Goal: Information Seeking & Learning: Find specific fact

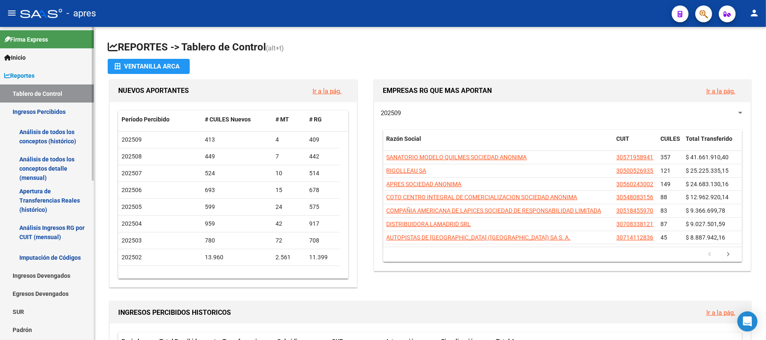
click at [34, 160] on link "Análisis de todos los conceptos detalle (mensual)" at bounding box center [47, 169] width 94 height 32
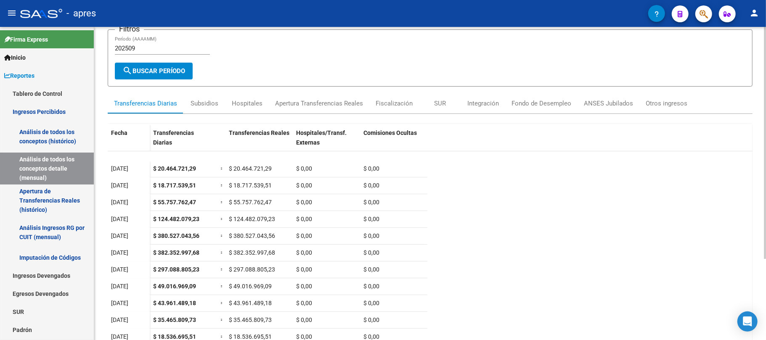
scroll to position [109, 0]
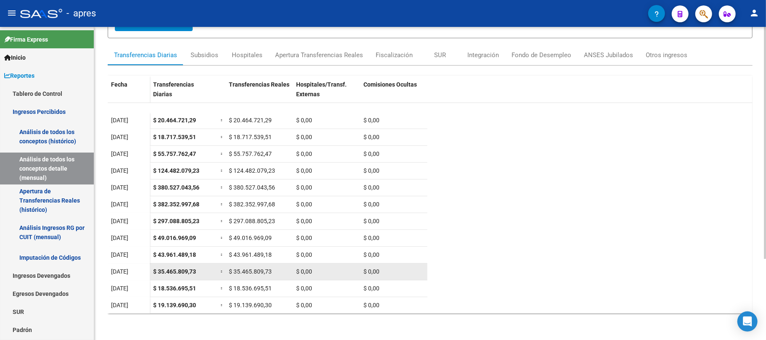
click at [179, 275] on span "$ 35.465.809,73" at bounding box center [174, 271] width 43 height 7
copy span "35.465.809,73"
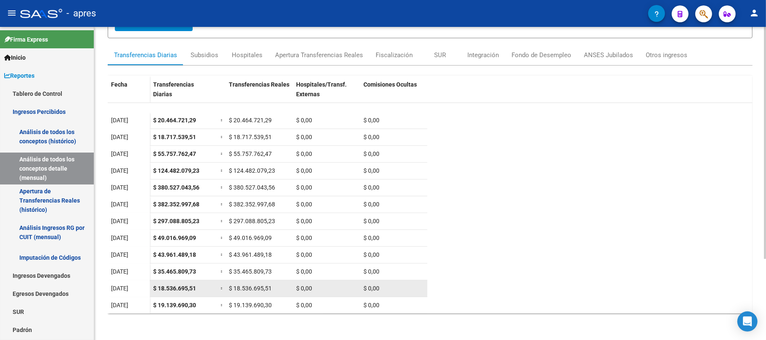
click at [189, 288] on span "$ 18.536.695,51" at bounding box center [174, 288] width 43 height 7
copy span "18.536.695,51"
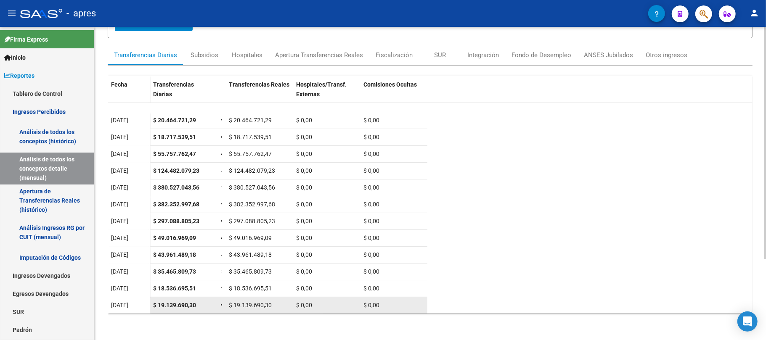
click at [180, 302] on span "$ 19.139.690,30" at bounding box center [174, 305] width 43 height 7
copy span "19.139.690,30"
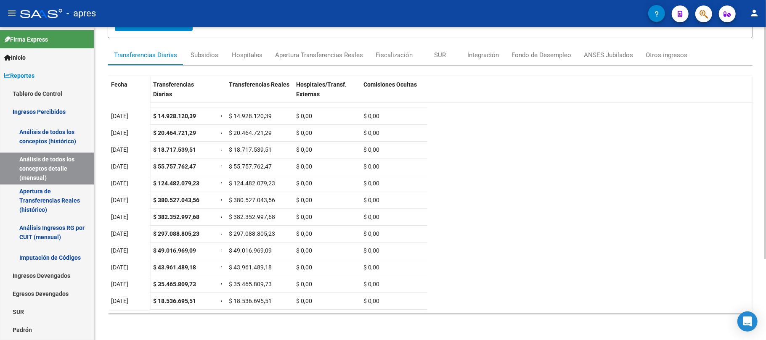
scroll to position [0, 0]
